Goal: Information Seeking & Learning: Learn about a topic

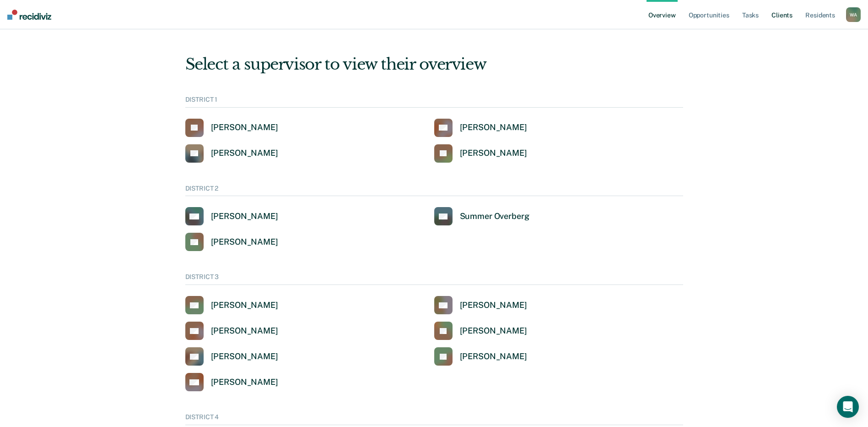
click at [779, 13] on link "Client s" at bounding box center [782, 14] width 25 height 29
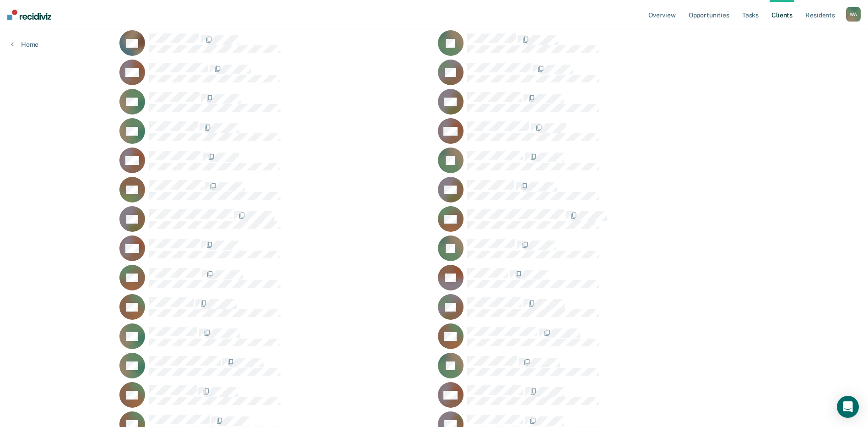
scroll to position [5997, 0]
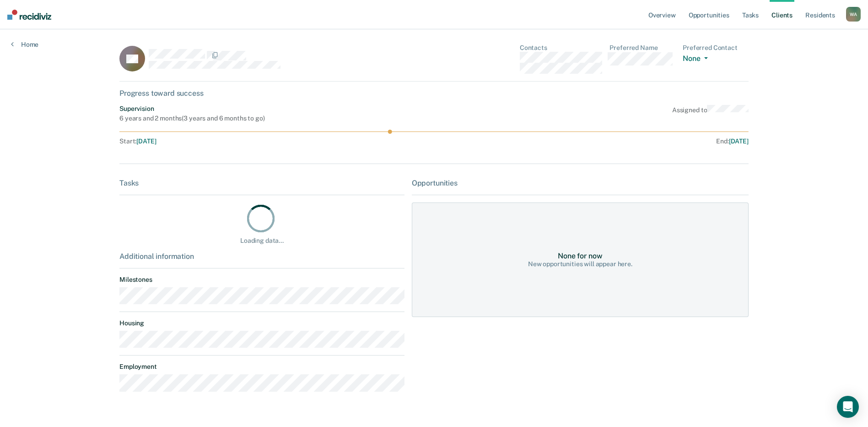
click at [778, 13] on link "Client s" at bounding box center [782, 14] width 25 height 29
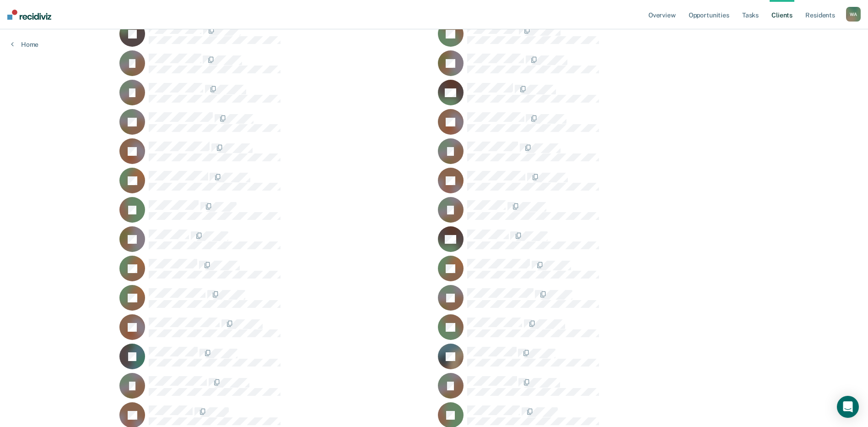
scroll to position [10438, 0]
